Goal: Task Accomplishment & Management: Manage account settings

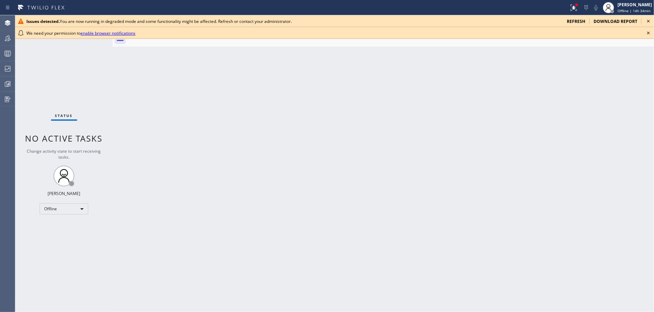
click at [647, 18] on icon at bounding box center [649, 21] width 8 height 8
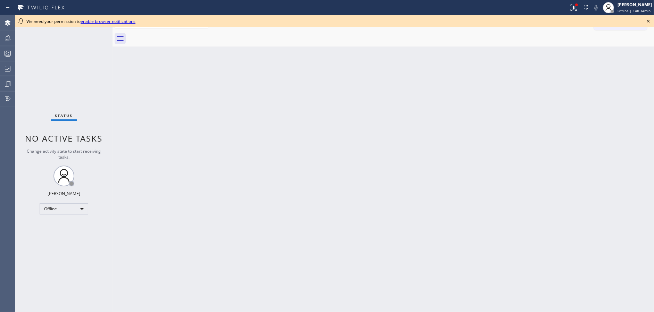
click at [648, 20] on icon at bounding box center [649, 21] width 8 height 8
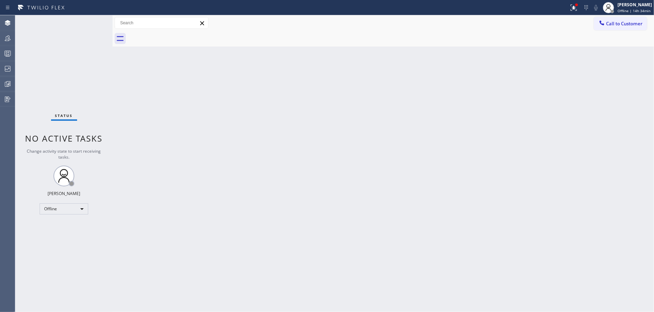
drag, startPoint x: 583, startPoint y: 10, endPoint x: 574, endPoint y: 29, distance: 21.0
click at [582, 10] on div at bounding box center [573, 7] width 15 height 8
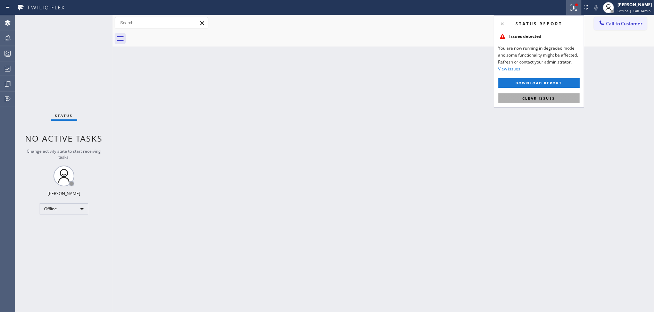
click at [553, 99] on span "Clear issues" at bounding box center [539, 98] width 33 height 5
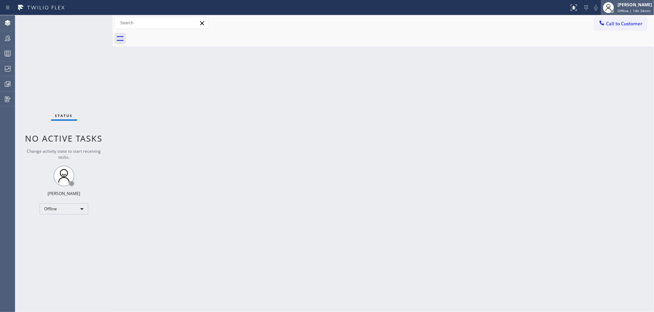
click at [632, 12] on span "Offline | 14h 34min" at bounding box center [634, 10] width 33 height 5
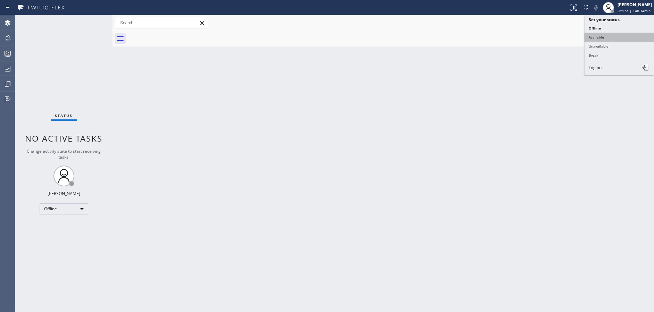
click at [621, 33] on button "Available" at bounding box center [619, 37] width 69 height 9
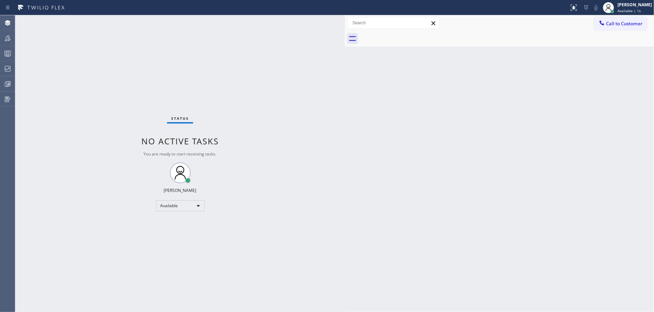
drag, startPoint x: 112, startPoint y: 17, endPoint x: 344, endPoint y: 22, distance: 232.5
click at [345, 22] on div at bounding box center [345, 163] width 0 height 297
click at [184, 204] on div "Available" at bounding box center [180, 205] width 49 height 11
click at [178, 232] on li "Unavailable" at bounding box center [179, 233] width 47 height 8
drag, startPoint x: 3, startPoint y: 55, endPoint x: 8, endPoint y: 57, distance: 5.2
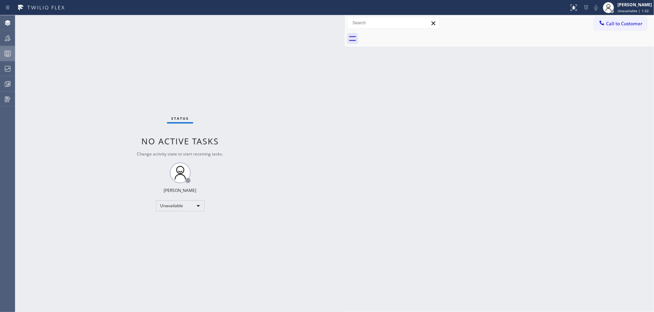
click at [3, 55] on icon at bounding box center [7, 53] width 8 height 8
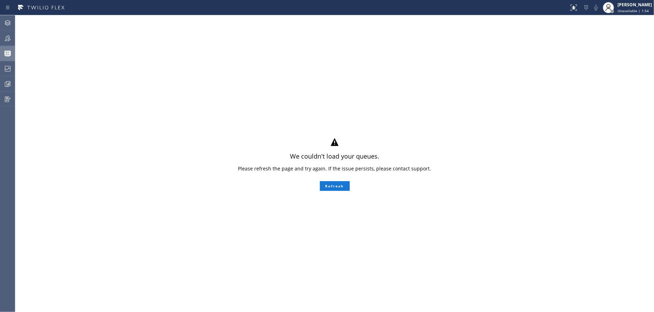
click at [118, 182] on div "We couldn't load your queues. Please refresh the page and try again. If the iss…" at bounding box center [334, 163] width 639 height 297
click at [346, 185] on button "Refresh" at bounding box center [335, 186] width 30 height 10
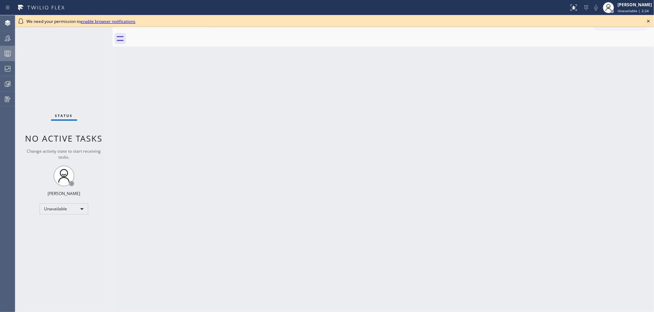
click at [5, 56] on icon at bounding box center [7, 53] width 8 height 8
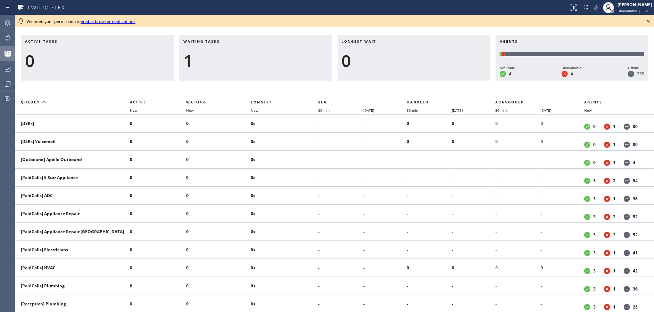
click at [232, 55] on div "1" at bounding box center [255, 61] width 145 height 20
click at [646, 19] on icon at bounding box center [649, 21] width 8 height 8
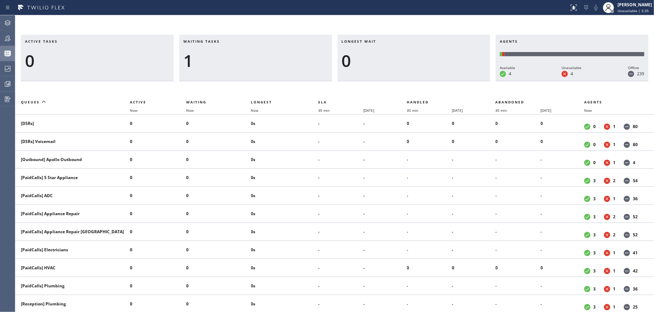
click at [177, 20] on div "Active tasks 0 Waiting tasks 1 Longest wait 0 Agents Available 4 Unavailable 4 …" at bounding box center [334, 163] width 639 height 297
drag, startPoint x: 4, startPoint y: 36, endPoint x: 8, endPoint y: 38, distance: 3.6
click at [8, 38] on icon at bounding box center [7, 38] width 8 height 8
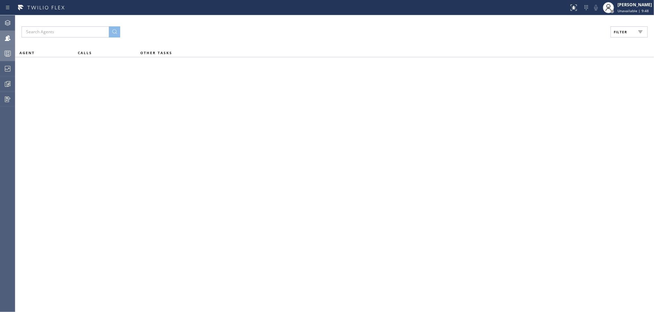
click at [625, 31] on span "Filter" at bounding box center [621, 32] width 14 height 5
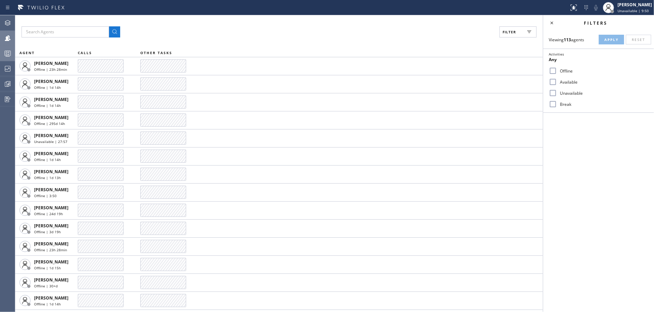
click at [552, 82] on input "Available" at bounding box center [553, 82] width 8 height 8
checkbox input "true"
click at [553, 96] on input "Unavailable" at bounding box center [553, 93] width 8 height 8
checkbox input "true"
drag, startPoint x: 552, startPoint y: 104, endPoint x: 562, endPoint y: 103, distance: 10.1
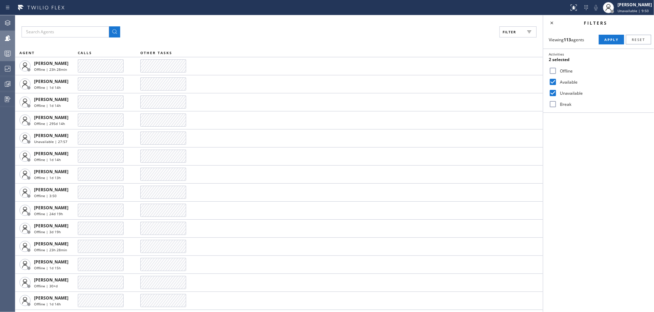
click at [558, 103] on div "Break" at bounding box center [598, 104] width 111 height 11
drag, startPoint x: 552, startPoint y: 105, endPoint x: 585, endPoint y: 80, distance: 41.0
click at [553, 105] on input "Break" at bounding box center [553, 104] width 8 height 8
checkbox input "true"
click at [605, 39] on span "Apply" at bounding box center [612, 39] width 14 height 5
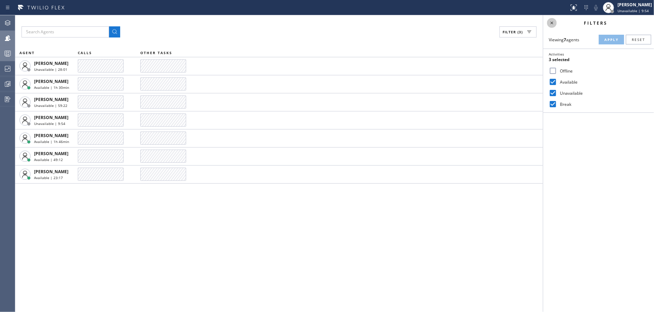
click at [553, 22] on icon at bounding box center [552, 23] width 3 height 3
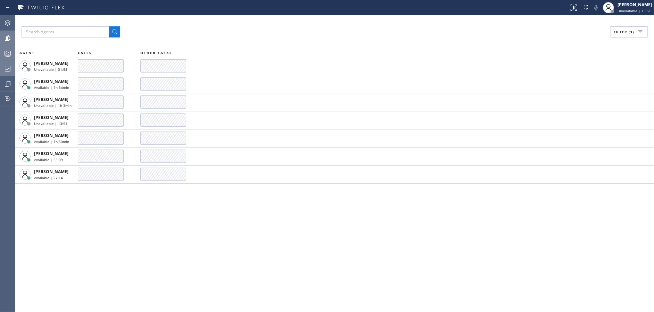
click at [0, 70] on div at bounding box center [7, 69] width 15 height 8
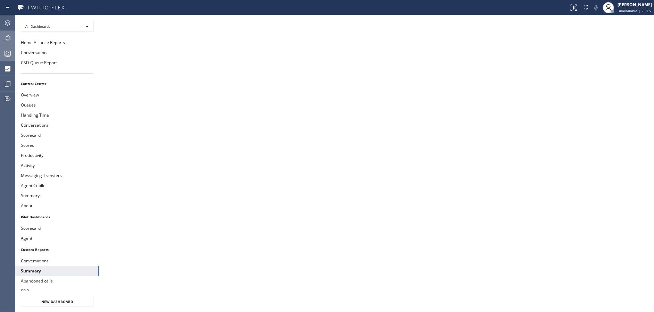
click at [5, 40] on icon at bounding box center [8, 38] width 6 height 6
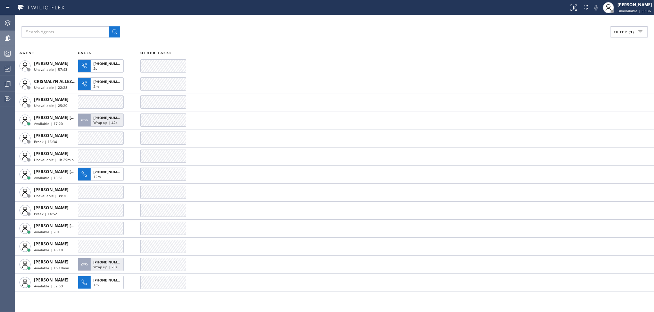
click at [243, 31] on div "Filter (3)" at bounding box center [335, 31] width 626 height 11
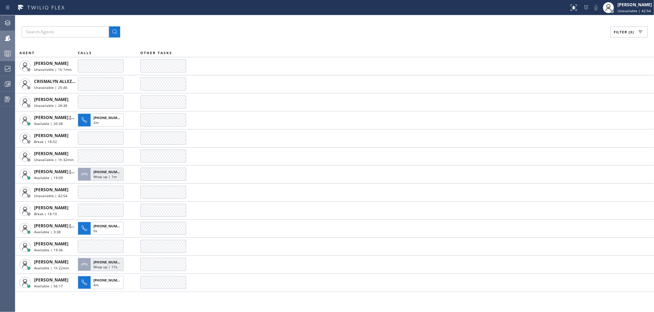
click at [250, 35] on div "Filter (3)" at bounding box center [335, 31] width 626 height 11
click at [243, 22] on div "Filter (3) AGENT CALLS OTHER TASKS [PERSON_NAME] Unavailable | 1h 4min CRISMALY…" at bounding box center [334, 163] width 639 height 297
click at [213, 30] on div "Filter (3)" at bounding box center [335, 31] width 626 height 11
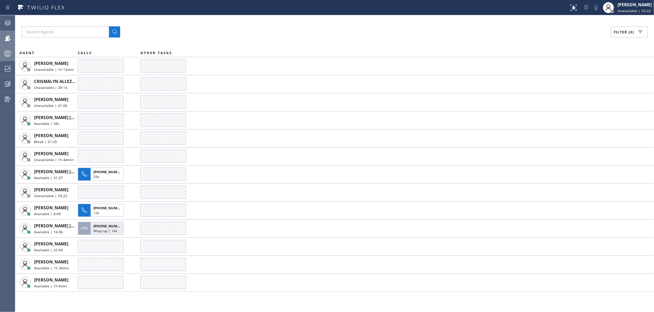
click at [237, 23] on div "Filter (3) AGENT CALLS OTHER TASKS [PERSON_NAME] Unavailable | 1h 13min CRISMAL…" at bounding box center [334, 163] width 639 height 297
click at [208, 33] on div "Filter (3)" at bounding box center [335, 31] width 626 height 11
click at [201, 21] on div "Filter (3) AGENT CALLS OTHER TASKS [PERSON_NAME] Unavailable | 1h 36min [PHONE_…" at bounding box center [334, 163] width 639 height 297
click at [238, 25] on div "Filter (3) AGENT CALLS OTHER TASKS [PERSON_NAME] Unavailable | 1h 37min [PHONE_…" at bounding box center [334, 163] width 639 height 297
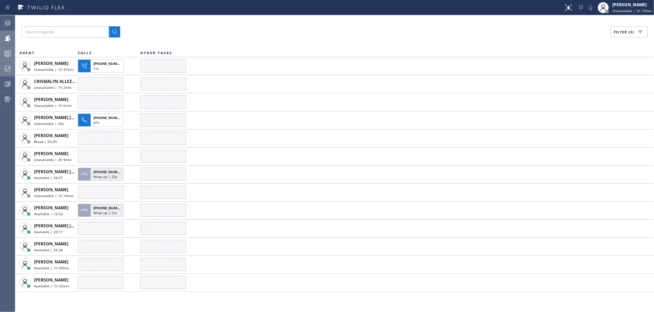
click at [0, 65] on div at bounding box center [7, 69] width 15 height 8
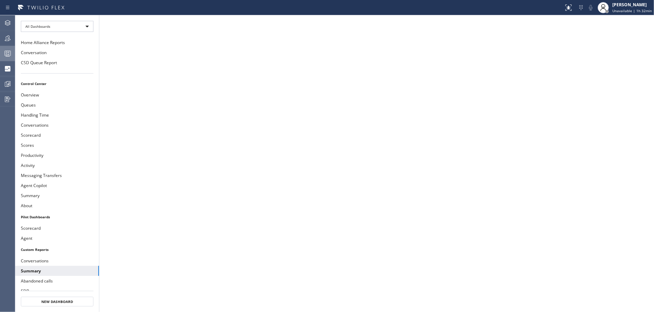
drag, startPoint x: 6, startPoint y: 37, endPoint x: 230, endPoint y: 45, distance: 224.6
click at [6, 37] on icon at bounding box center [7, 38] width 8 height 8
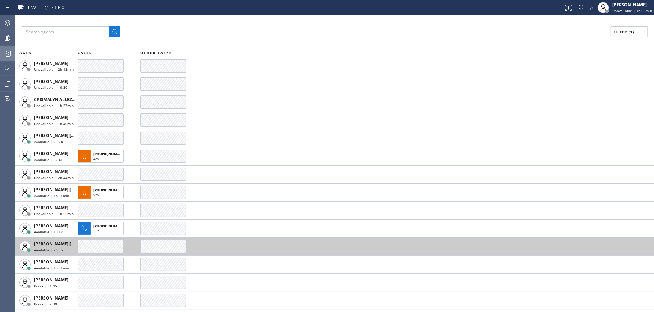
scroll to position [34, 0]
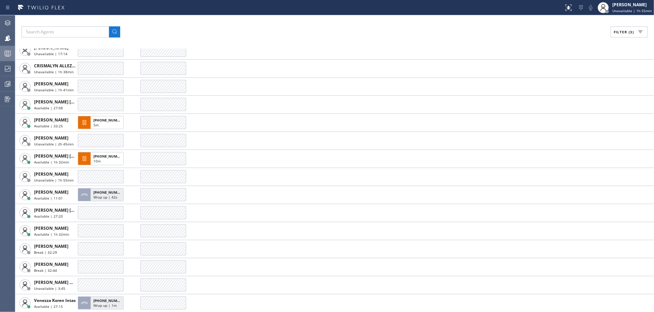
click at [216, 26] on div "Filter (3) AGENT CALLS OTHER TASKS [PERSON_NAME] Unavailable | 2h 13min [PERSON…" at bounding box center [334, 163] width 639 height 297
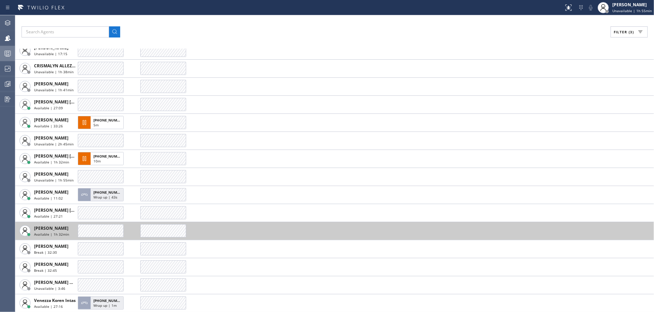
scroll to position [0, 0]
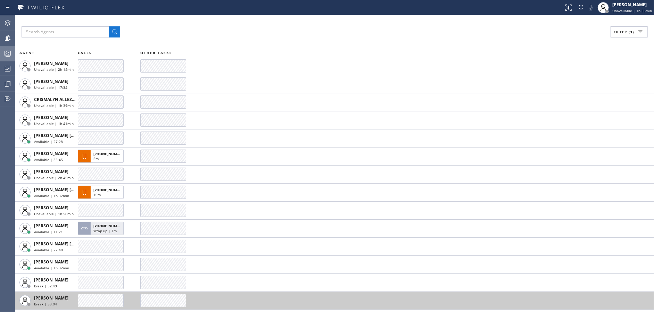
click at [255, 299] on td at bounding box center [397, 301] width 514 height 18
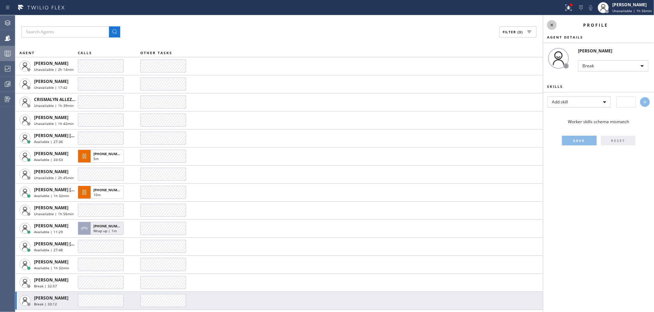
click at [550, 25] on icon at bounding box center [552, 25] width 8 height 8
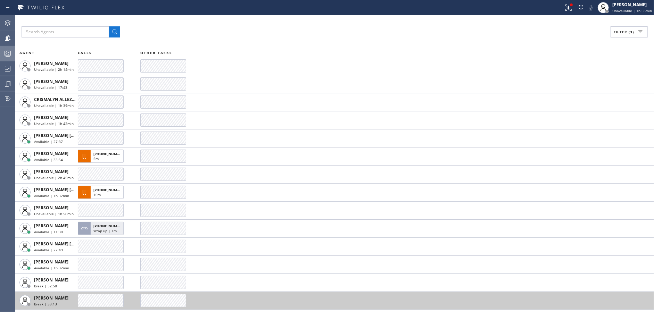
click at [278, 291] on td at bounding box center [397, 283] width 514 height 18
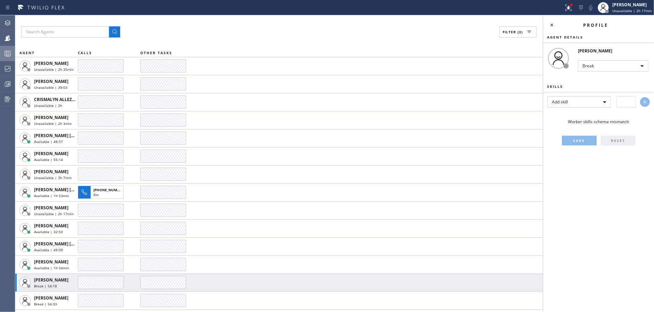
click at [201, 26] on div "Filter (3)" at bounding box center [279, 31] width 515 height 11
drag, startPoint x: 548, startPoint y: 27, endPoint x: 559, endPoint y: 20, distance: 13.5
click at [548, 27] on icon at bounding box center [552, 25] width 8 height 8
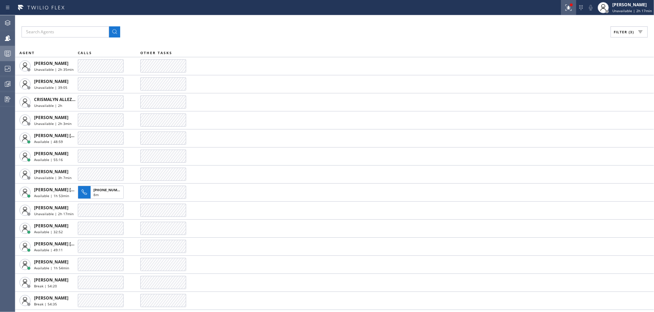
click at [572, 8] on icon at bounding box center [569, 7] width 8 height 8
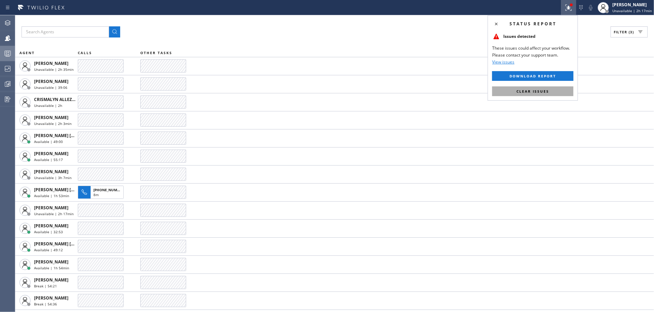
click at [542, 93] on span "Clear issues" at bounding box center [533, 91] width 33 height 5
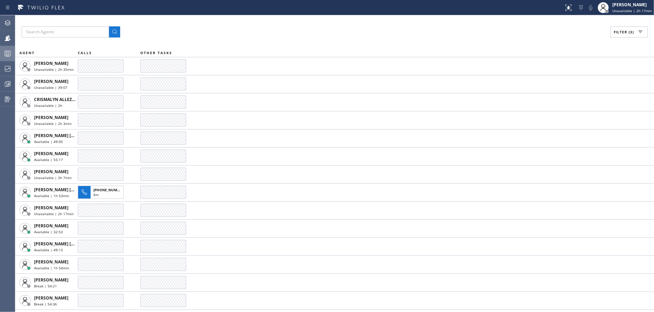
click at [407, 43] on div "Filter (3) AGENT CALLS OTHER TASKS [PERSON_NAME] Unavailable | 2h 35min [PERSON…" at bounding box center [334, 163] width 639 height 297
click at [335, 43] on div "Filter (3) AGENT CALLS OTHER TASKS [PERSON_NAME] Unavailable | 2h 35min [PERSON…" at bounding box center [334, 163] width 639 height 297
click at [335, 43] on div "Filter (3) AGENT CALLS OTHER TASKS [PERSON_NAME] Unavailable | 2h 36min [PERSON…" at bounding box center [334, 163] width 639 height 297
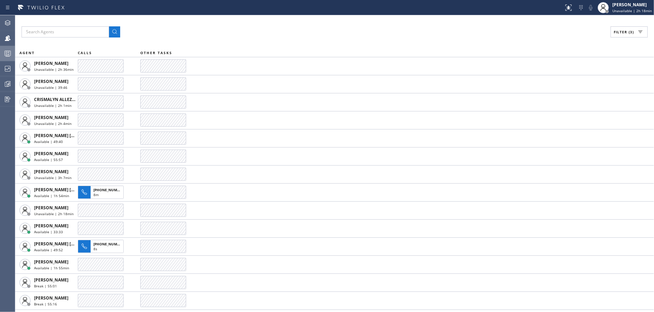
click at [335, 43] on div "Filter (3) AGENT CALLS OTHER TASKS [PERSON_NAME] Unavailable | 2h 36min [PERSON…" at bounding box center [334, 163] width 639 height 297
click at [335, 43] on div "Filter (3) AGENT CALLS OTHER TASKS [PERSON_NAME] Unavailable | 2h 37min [PERSON…" at bounding box center [334, 163] width 639 height 297
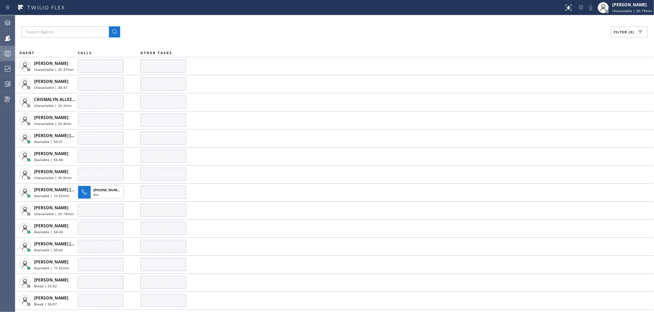
click at [335, 43] on div "Filter (3) AGENT CALLS OTHER TASKS [PERSON_NAME] Unavailable | 2h 37min [PERSON…" at bounding box center [334, 163] width 639 height 297
click at [212, 26] on div "Filter (3)" at bounding box center [335, 31] width 626 height 11
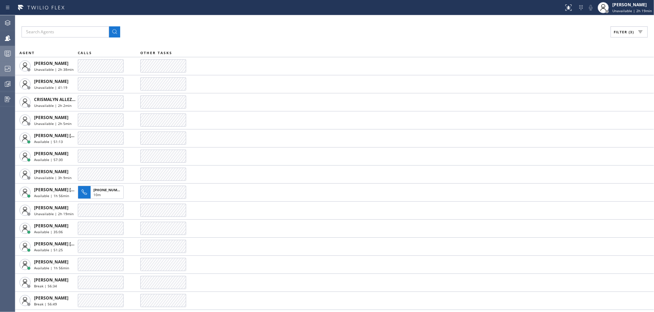
click at [2, 66] on div at bounding box center [7, 69] width 15 height 8
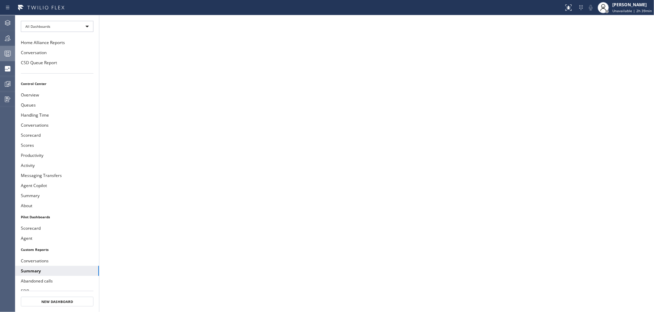
click at [5, 49] on icon at bounding box center [7, 53] width 8 height 8
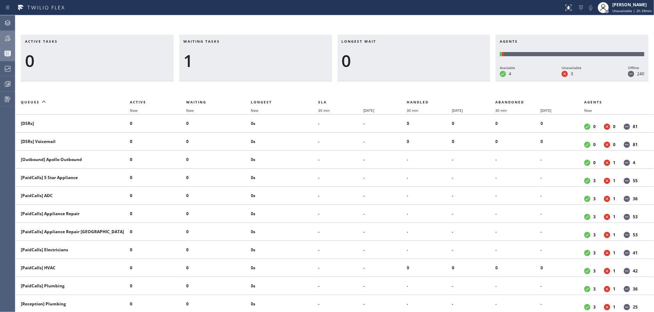
click at [0, 40] on div at bounding box center [7, 38] width 15 height 8
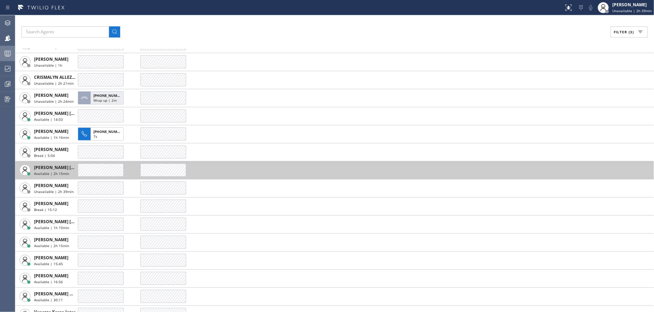
scroll to position [34, 0]
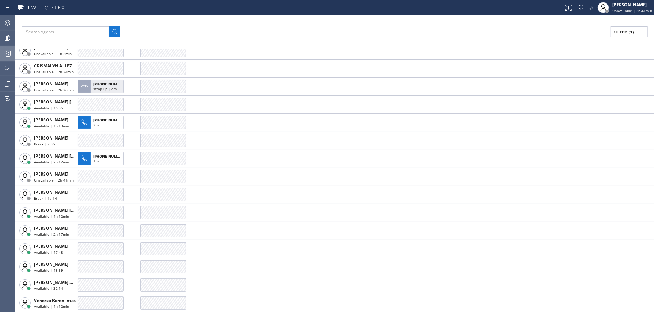
click at [203, 22] on div "Filter (3) AGENT CALLS OTHER TASKS [PERSON_NAME] Unavailable | 2h 59min [PERSON…" at bounding box center [334, 163] width 639 height 297
click at [214, 33] on div "Filter (3)" at bounding box center [335, 31] width 626 height 11
click at [225, 26] on div "Filter (3)" at bounding box center [335, 31] width 626 height 11
drag, startPoint x: 190, startPoint y: 40, endPoint x: 189, endPoint y: 35, distance: 4.2
click at [190, 39] on div "Filter (3) AGENT CALLS OTHER TASKS [PERSON_NAME] Unavailable | 3h 13min [PERSON…" at bounding box center [334, 163] width 639 height 297
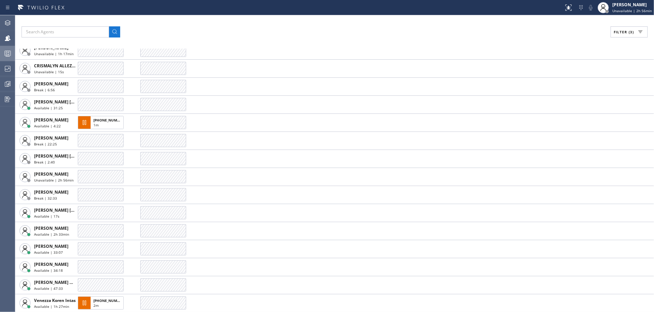
click at [227, 26] on div "Filter (3) AGENT CALLS OTHER TASKS [PERSON_NAME] Unavailable | 3h 14min [PERSON…" at bounding box center [334, 163] width 639 height 297
click at [0, 70] on div at bounding box center [7, 69] width 15 height 8
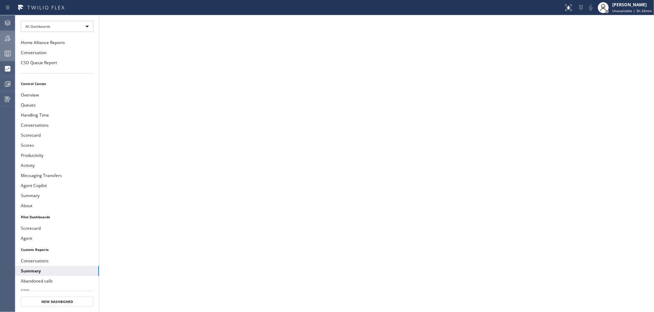
click at [13, 40] on div at bounding box center [7, 38] width 15 height 8
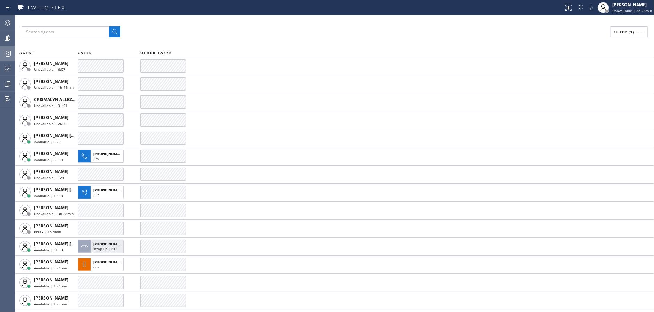
click at [190, 26] on div "Filter (3) AGENT CALLS OTHER TASKS [PERSON_NAME] Unavailable | 6:07 [PERSON_NAM…" at bounding box center [334, 163] width 639 height 297
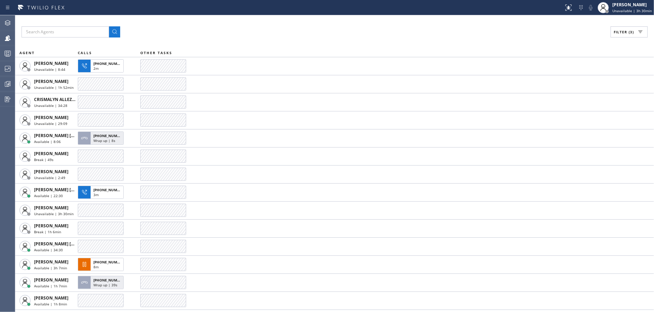
click at [205, 29] on div "Filter (3)" at bounding box center [335, 31] width 626 height 11
click at [290, 30] on div "Filter (3)" at bounding box center [335, 31] width 626 height 11
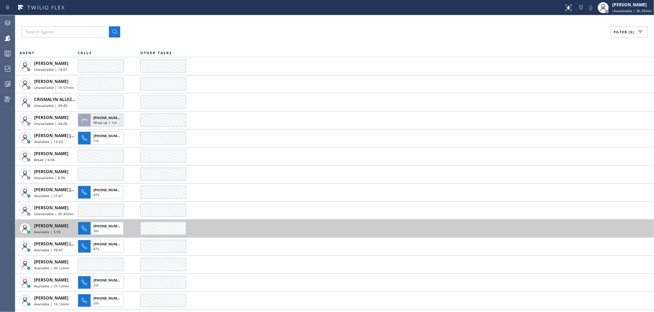
scroll to position [34, 0]
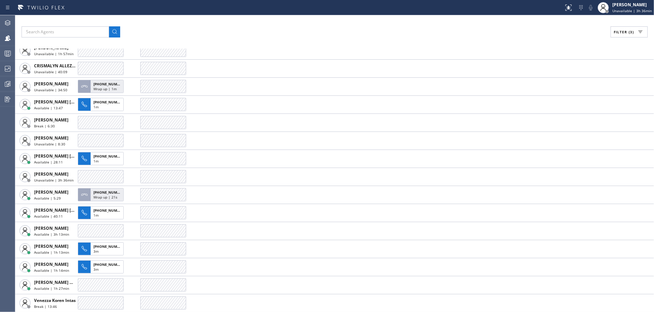
click at [196, 32] on div "Filter (3)" at bounding box center [335, 31] width 626 height 11
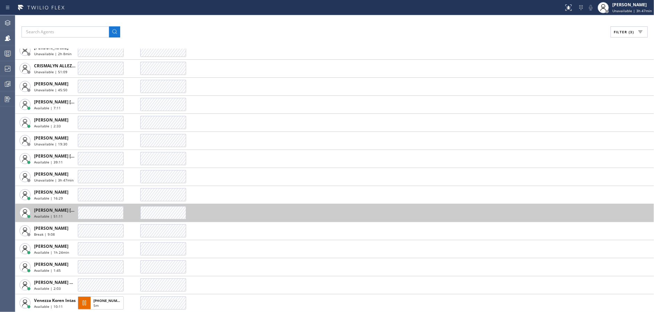
click at [224, 207] on tbody "Alynna Marie Pasumala Unavailable | 25:25 Anastasiia Kuzova Unavailable | 2h 8m…" at bounding box center [334, 167] width 639 height 289
click at [281, 212] on td at bounding box center [397, 213] width 514 height 18
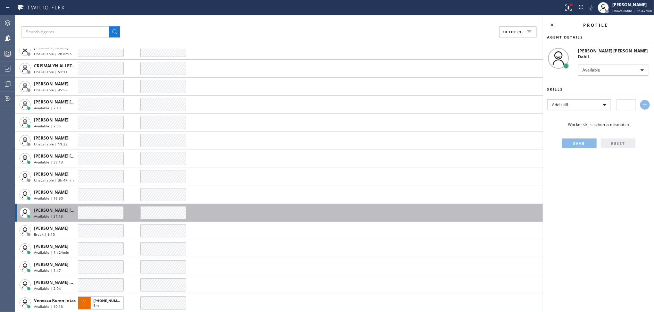
click at [281, 212] on td at bounding box center [341, 213] width 403 height 18
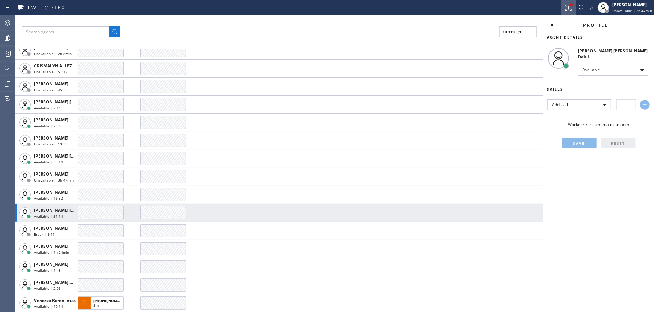
drag, startPoint x: 552, startPoint y: 27, endPoint x: 572, endPoint y: 7, distance: 28.3
click at [552, 26] on icon at bounding box center [552, 25] width 8 height 8
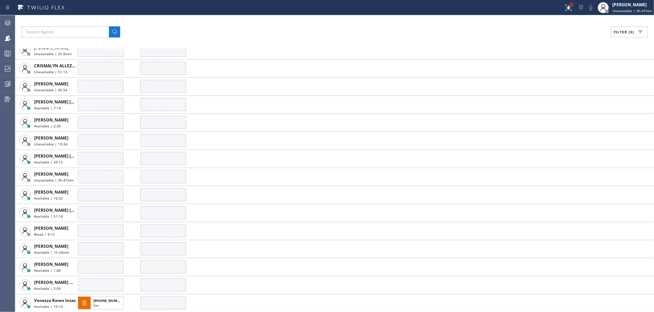
click at [572, 6] on div at bounding box center [572, 5] width 4 height 4
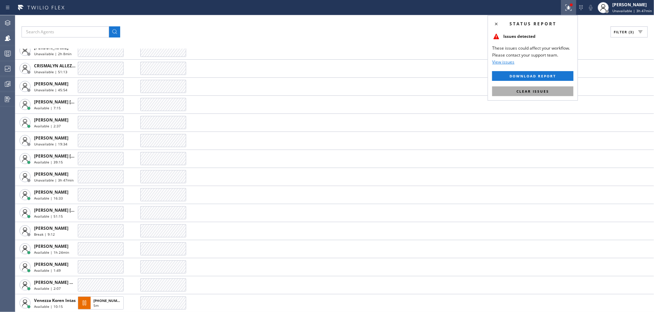
click at [534, 90] on span "Clear issues" at bounding box center [533, 91] width 33 height 5
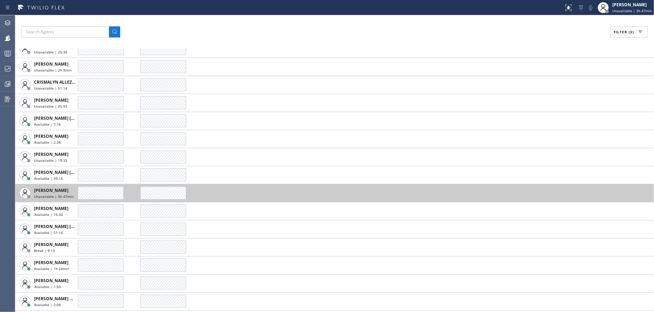
scroll to position [34, 0]
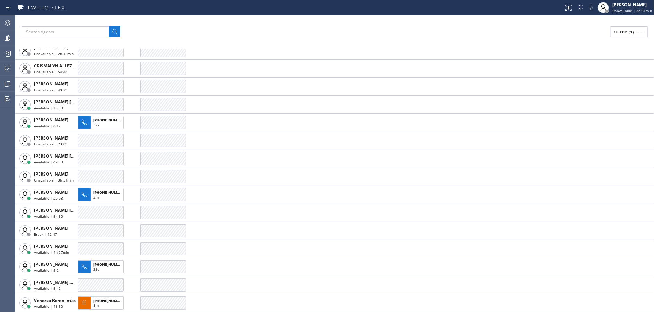
click at [208, 30] on div "Filter (3)" at bounding box center [335, 31] width 626 height 11
click at [317, 37] on div "Filter (3)" at bounding box center [335, 31] width 626 height 11
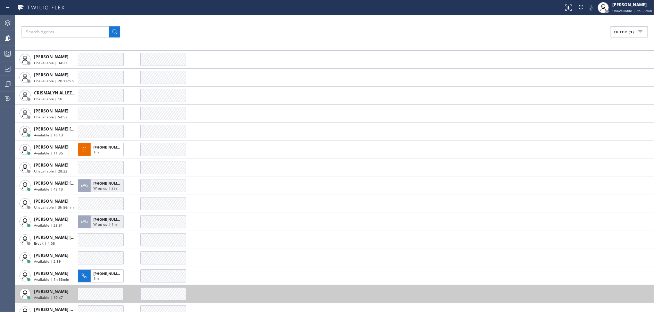
scroll to position [0, 0]
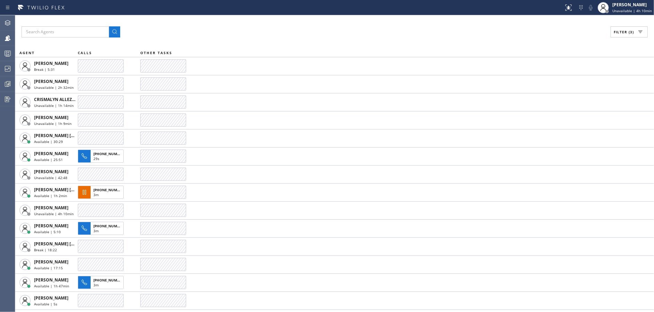
drag, startPoint x: 215, startPoint y: 35, endPoint x: 231, endPoint y: 40, distance: 16.5
click at [215, 35] on div "Filter (3)" at bounding box center [335, 31] width 626 height 11
click at [189, 37] on div "Filter (3) AGENT CALLS OTHER TASKS Alynna Marie Pasumala Break | 11:40 Anastasi…" at bounding box center [334, 163] width 639 height 297
click at [6, 67] on icon at bounding box center [7, 69] width 8 height 8
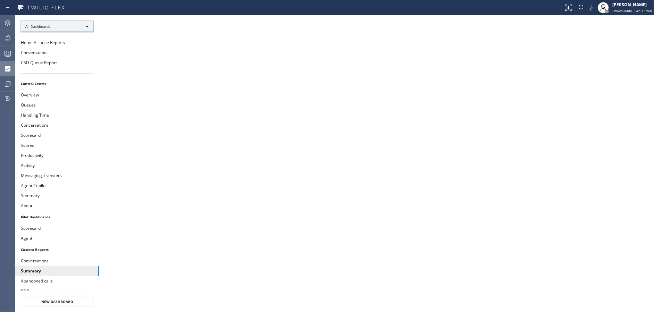
click at [86, 26] on div "All Dashboards" at bounding box center [57, 26] width 73 height 11
click at [70, 69] on li "Custom Reports" at bounding box center [56, 71] width 71 height 8
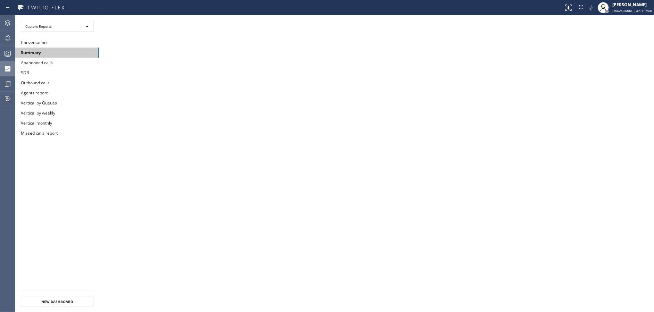
click at [67, 50] on button "Summary" at bounding box center [57, 53] width 84 height 10
click at [0, 45] on button "Teams" at bounding box center [7, 38] width 15 height 15
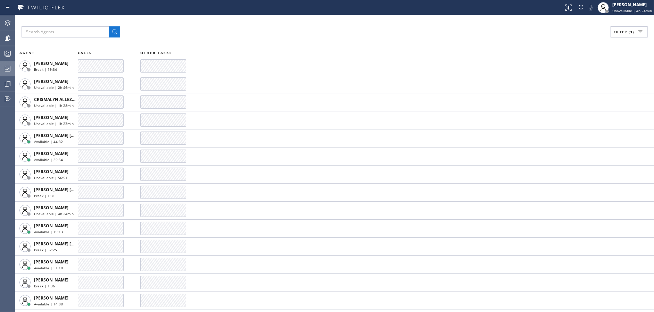
click at [216, 22] on div "Filter (3) AGENT CALLS OTHER TASKS Alynna Marie Pasumala Break | 19:34 Anastasi…" at bounding box center [334, 163] width 639 height 297
click at [191, 27] on div "Filter (3)" at bounding box center [335, 31] width 626 height 11
click at [285, 24] on div "Filter (3) AGENT CALLS OTHER TASKS Alynna Marie Pasumala Break | 27:53 Anastasi…" at bounding box center [334, 163] width 639 height 297
click at [347, 26] on div "Filter (3)" at bounding box center [335, 31] width 626 height 11
drag, startPoint x: 210, startPoint y: 24, endPoint x: 329, endPoint y: 0, distance: 121.4
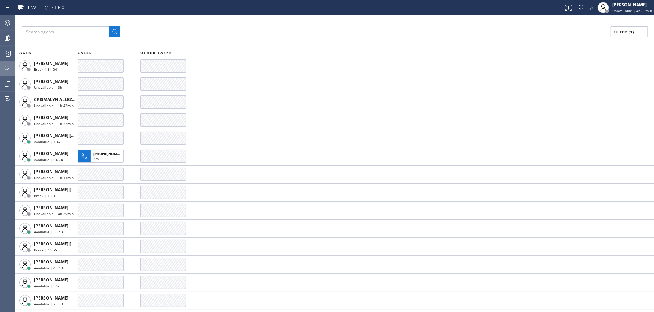
click at [218, 23] on div "Filter (3) AGENT CALLS OTHER TASKS Alynna Marie Pasumala Break | 34:04 Anastasi…" at bounding box center [334, 163] width 639 height 297
drag, startPoint x: 210, startPoint y: 28, endPoint x: 228, endPoint y: 26, distance: 18.5
click at [211, 28] on div "Filter (3)" at bounding box center [335, 31] width 626 height 11
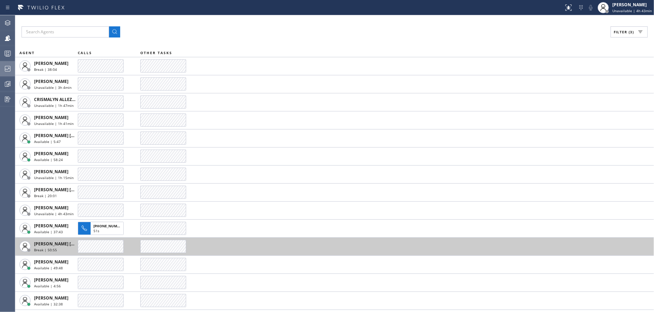
scroll to position [34, 0]
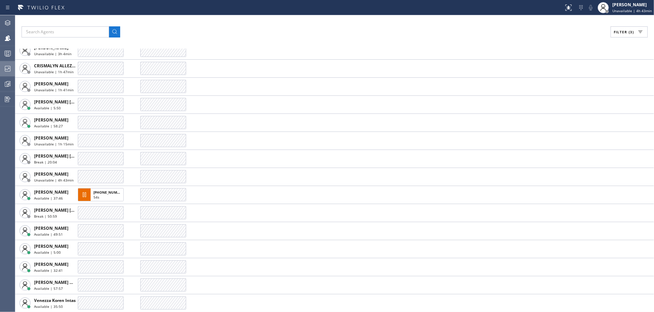
drag, startPoint x: 215, startPoint y: 21, endPoint x: 252, endPoint y: 22, distance: 36.8
click at [218, 21] on div "Filter (3) AGENT CALLS OTHER TASKS Alynna Marie Pasumala Break | 38:08 Anastasi…" at bounding box center [334, 163] width 639 height 297
click at [204, 28] on div "Filter (3)" at bounding box center [335, 31] width 626 height 11
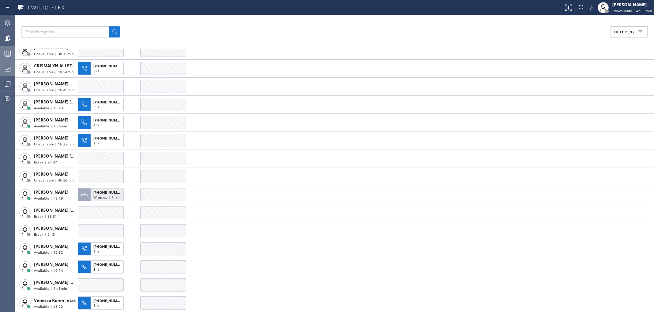
click at [8, 56] on icon at bounding box center [8, 54] width 4 height 5
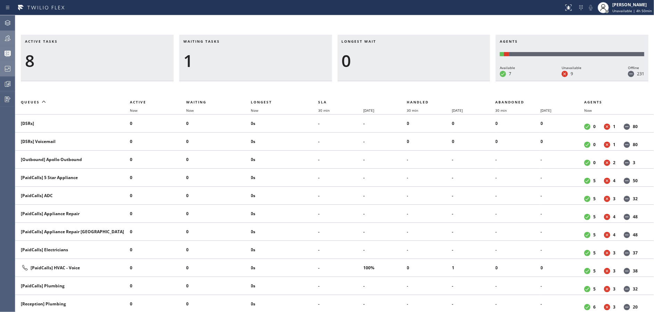
click at [0, 37] on div at bounding box center [7, 38] width 15 height 8
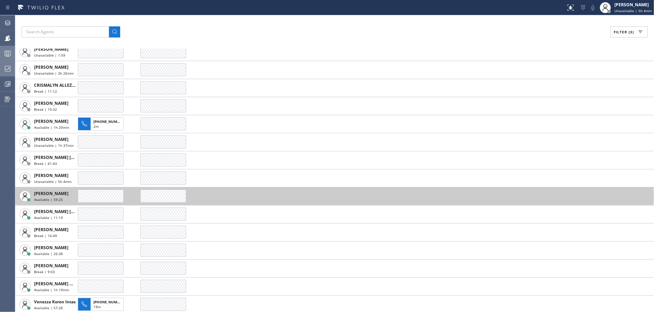
scroll to position [16, 0]
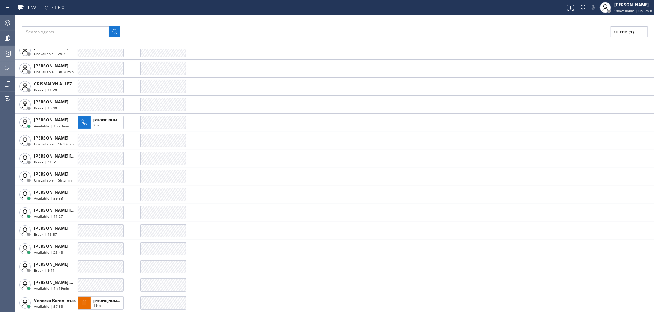
click at [206, 39] on div "Filter (3) AGENT CALLS OTHER TASKS Alynna Marie Pasumala Unavailable | 2:07 Ana…" at bounding box center [334, 163] width 639 height 297
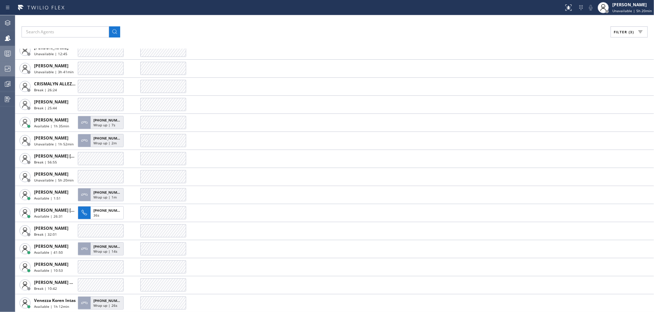
click at [3, 74] on div at bounding box center [7, 69] width 15 height 14
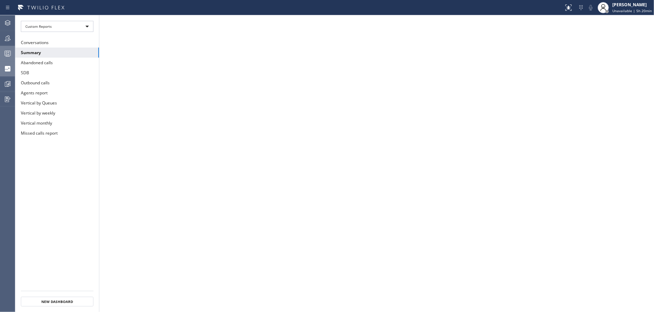
click at [3, 74] on div at bounding box center [7, 69] width 15 height 14
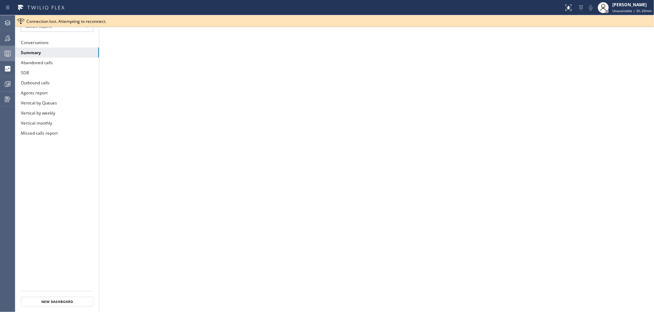
drag, startPoint x: 102, startPoint y: 53, endPoint x: 304, endPoint y: 25, distance: 203.8
click at [301, 22] on div "Connection lost. Attempting to reconnect." at bounding box center [338, 21] width 625 height 6
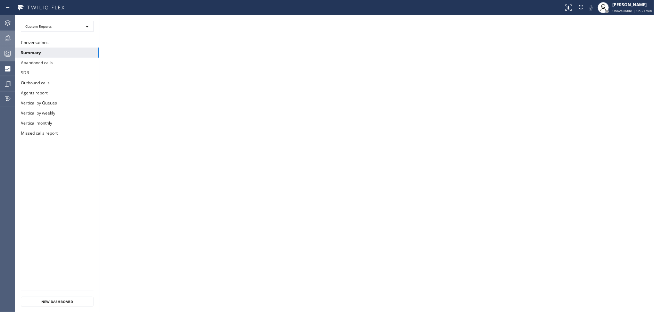
click at [3, 39] on icon at bounding box center [7, 38] width 8 height 8
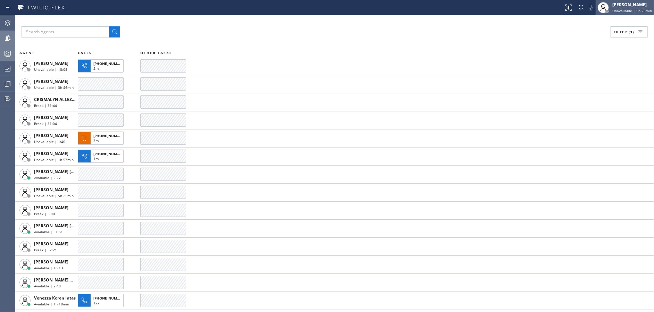
click at [625, 6] on div "[PERSON_NAME]" at bounding box center [633, 5] width 40 height 6
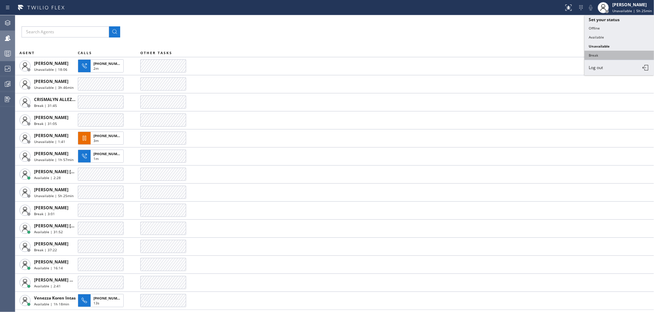
click at [607, 57] on button "Break" at bounding box center [619, 55] width 69 height 9
